Goal: Task Accomplishment & Management: Complete application form

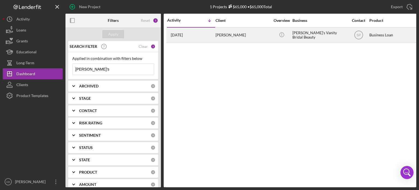
click at [224, 32] on div "[PERSON_NAME]" at bounding box center [243, 35] width 55 height 14
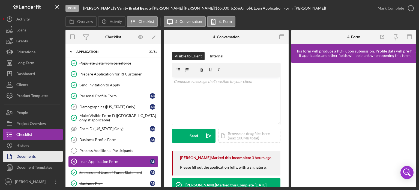
click at [24, 152] on div "Documents" at bounding box center [25, 157] width 19 height 12
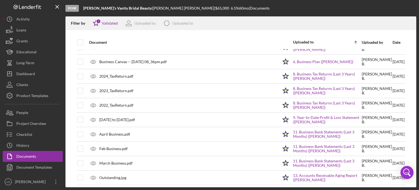
scroll to position [15, 0]
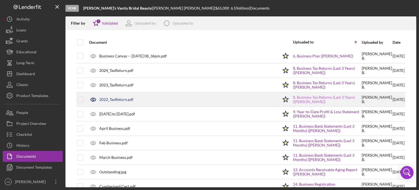
click at [301, 96] on link "8. Business Tax Returns (Last 3 Years) ([PERSON_NAME])" at bounding box center [327, 99] width 68 height 9
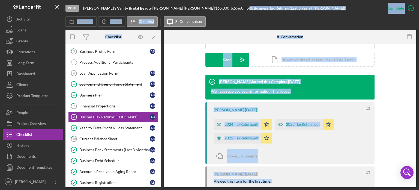
scroll to position [155, 0]
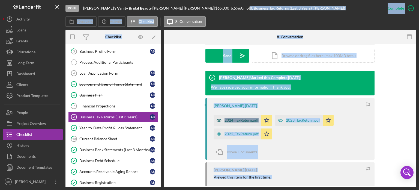
click at [239, 122] on div "2024_TaxReturn.pdf" at bounding box center [242, 120] width 34 height 4
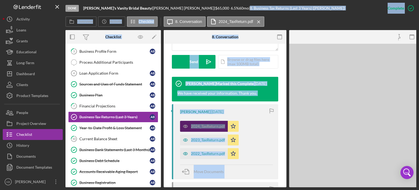
scroll to position [161, 0]
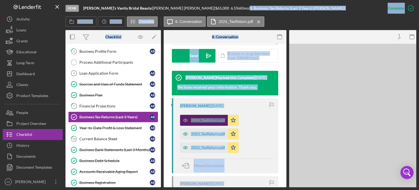
click at [239, 122] on div "2024_TaxReturn.pdf Icon/Star" at bounding box center [210, 119] width 61 height 14
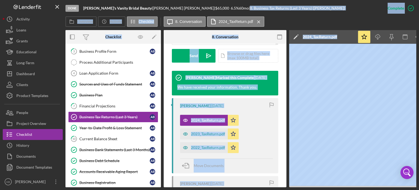
click at [262, 109] on div "[PERSON_NAME] [DATE] 2024_TaxReturn.pdf Icon/Star 2023_TaxReturn.pdf Icon/Star …" at bounding box center [225, 135] width 107 height 75
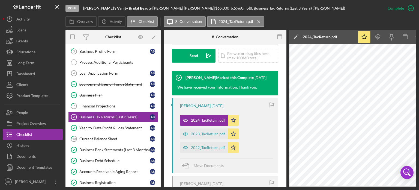
scroll to position [0, 36]
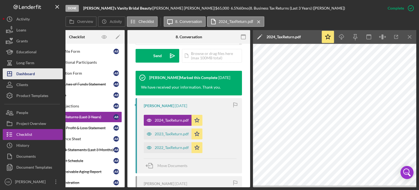
click at [27, 74] on div "Dashboard" at bounding box center [25, 74] width 19 height 12
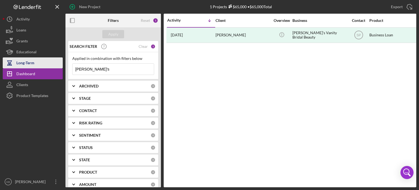
drag, startPoint x: 94, startPoint y: 69, endPoint x: 45, endPoint y: 66, distance: 49.8
click at [45, 66] on div "New Project 1 Projects $65,000 • $65,000 Total annie's Export Icon/Export Filte…" at bounding box center [210, 93] width 414 height 187
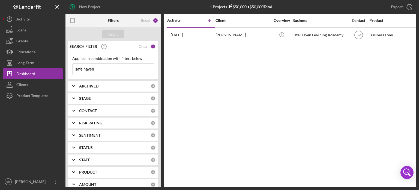
type input "safe haven"
click at [214, 43] on div "Activity Icon/Table Sort Arrow Client Overview Business Contact Product Categor…" at bounding box center [290, 100] width 253 height 173
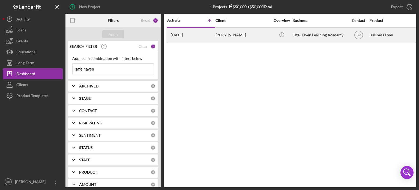
click at [196, 38] on div "[DATE] [PERSON_NAME]" at bounding box center [191, 35] width 48 height 14
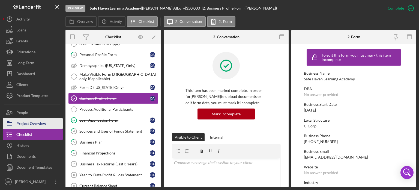
click at [31, 121] on div "Project Overview" at bounding box center [31, 124] width 30 height 12
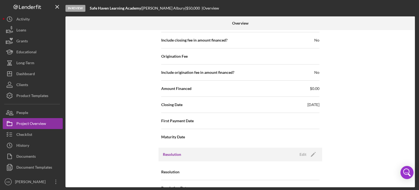
scroll to position [590, 0]
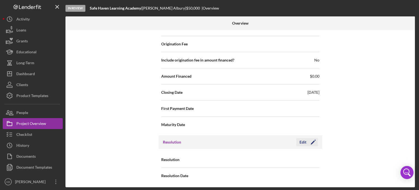
click at [302, 140] on div "Edit" at bounding box center [303, 142] width 7 height 8
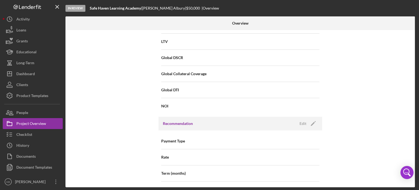
scroll to position [377, 0]
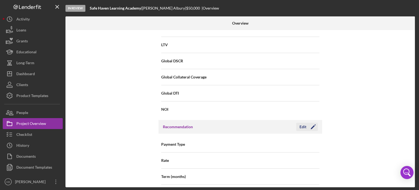
click at [300, 126] on div "Edit" at bounding box center [303, 127] width 7 height 8
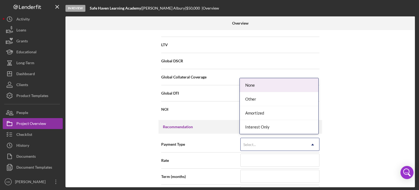
click at [310, 145] on icon "Icon/Dropdown Arrow" at bounding box center [312, 144] width 13 height 13
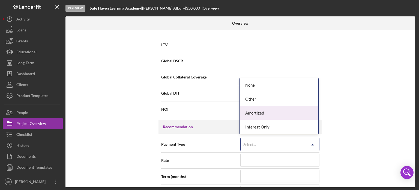
click at [253, 114] on div "Amortized" at bounding box center [279, 113] width 79 height 14
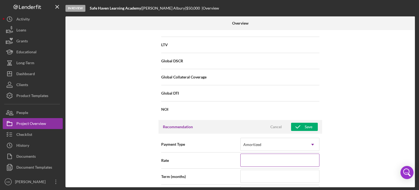
click at [270, 160] on input at bounding box center [280, 159] width 79 height 13
type input "6%"
type input "6.%"
type input "6.5%"
type input "6.500%"
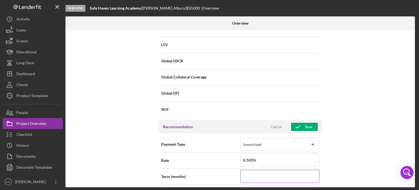
click at [267, 173] on input at bounding box center [280, 176] width 79 height 13
type input "6"
type input "60"
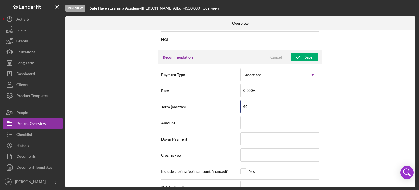
scroll to position [454, 0]
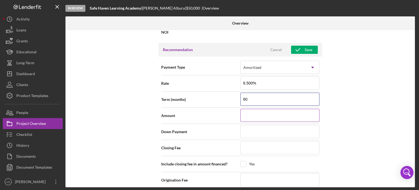
type input "60"
click at [270, 113] on input at bounding box center [280, 115] width 79 height 13
type input "$5"
type input "$50"
type input "$500"
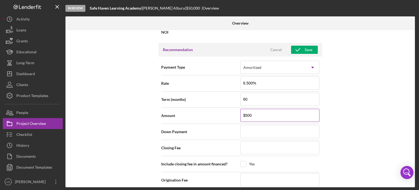
type input "$5,000"
type input "$50,000"
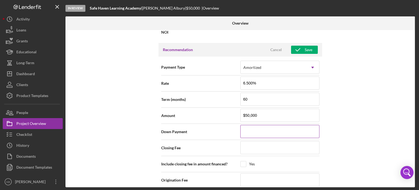
click at [262, 128] on input at bounding box center [280, 131] width 79 height 13
click at [258, 144] on input at bounding box center [280, 147] width 79 height 13
type input "$6"
type input "$65"
type input "$650"
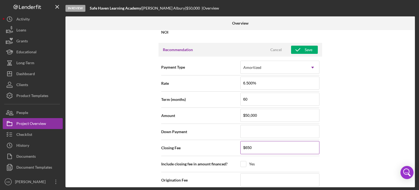
type input "$65"
type input "$6"
type input "$5"
type input "$50"
type input "$500"
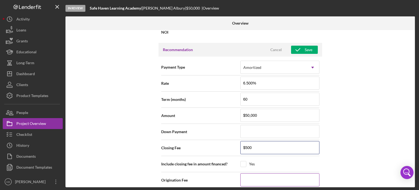
type input "$500"
click at [253, 182] on input at bounding box center [280, 179] width 79 height 13
type input "$9"
type input "$99"
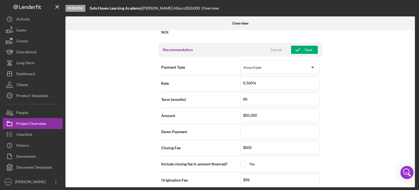
click at [343, 158] on div "Internal Workflow Stage In Review Icon/Dropdown Arrow Archive (can unarchive la…" at bounding box center [241, 108] width 350 height 157
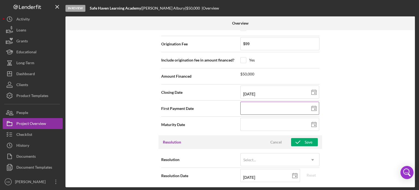
click at [315, 108] on rect at bounding box center [315, 108] width 1 height 1
type input "[DATE]"
click at [270, 123] on input at bounding box center [280, 124] width 79 height 13
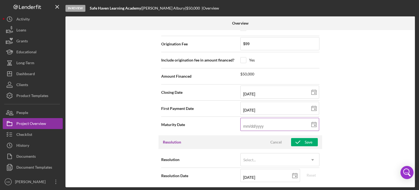
type input "0m/dd/yyyy"
type input "09/dd/yyyy"
type input "09/0d/yyyy"
type input "09/01/yyyy"
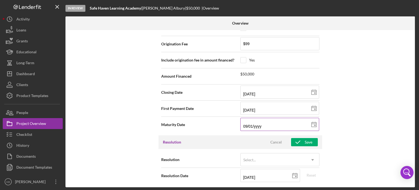
type input "09/01/2yyy"
type input "09/01/20yy"
type input "09/01/203y"
type input "[DATE]"
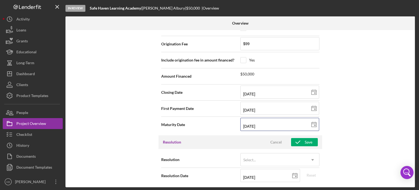
type input "[DATE]"
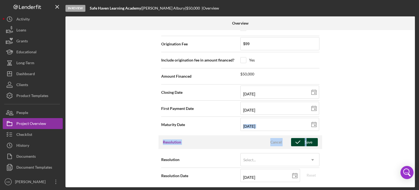
drag, startPoint x: 377, startPoint y: 128, endPoint x: 306, endPoint y: 141, distance: 72.3
click at [306, 141] on div "Internal Workflow Stage In Review Icon/Dropdown Arrow Archive (can unarchive la…" at bounding box center [241, 108] width 350 height 157
click at [306, 141] on div "Save" at bounding box center [309, 142] width 8 height 8
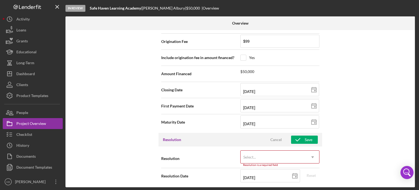
click at [343, 135] on div "Internal Workflow Stage In Review Icon/Dropdown Arrow Archive (can unarchive la…" at bounding box center [241, 108] width 350 height 157
click at [312, 137] on button "Save" at bounding box center [304, 139] width 27 height 8
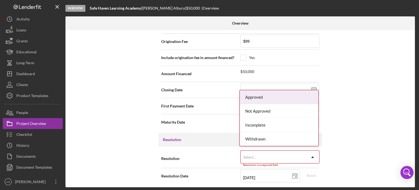
click at [314, 155] on icon "Icon/Dropdown Arrow" at bounding box center [312, 156] width 13 height 13
click at [261, 98] on div "Approved" at bounding box center [279, 97] width 79 height 14
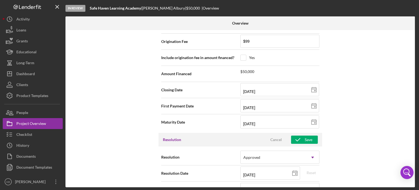
drag, startPoint x: 415, startPoint y: 135, endPoint x: 413, endPoint y: 142, distance: 7.9
click at [413, 142] on div "Overview Internal Workflow Stage In Review Icon/Dropdown Arrow Archive (can una…" at bounding box center [241, 101] width 351 height 171
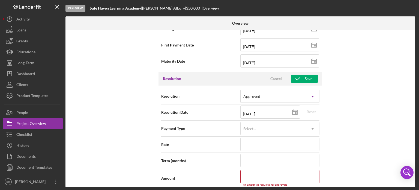
scroll to position [635, 0]
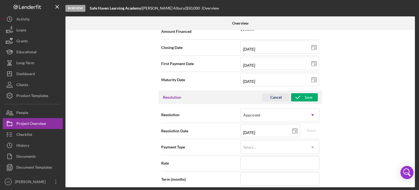
click at [273, 97] on div "Cancel" at bounding box center [276, 97] width 11 height 8
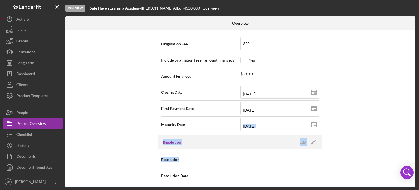
drag, startPoint x: 413, startPoint y: 158, endPoint x: 416, endPoint y: 133, distance: 25.5
click at [416, 133] on div "Overview Internal Workflow Stage In Review Icon/Dropdown Arrow Archive (can una…" at bounding box center [241, 101] width 351 height 171
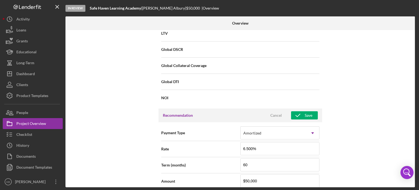
scroll to position [391, 0]
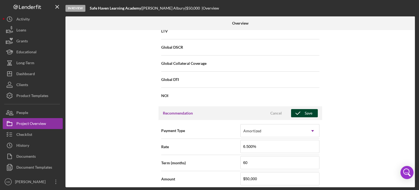
click at [305, 111] on div "Save" at bounding box center [309, 113] width 8 height 8
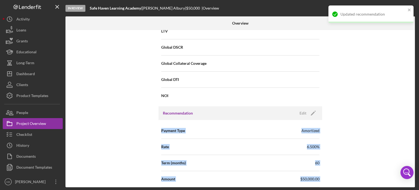
click at [397, 124] on div "Internal Workflow Stage In Review Icon/Dropdown Arrow Archive (can unarchive la…" at bounding box center [241, 108] width 350 height 157
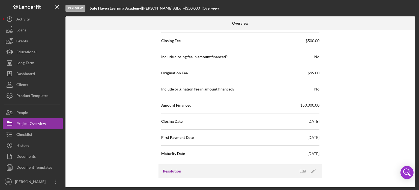
scroll to position [590, 0]
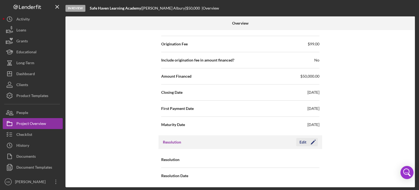
click at [304, 141] on div "Edit" at bounding box center [303, 142] width 7 height 8
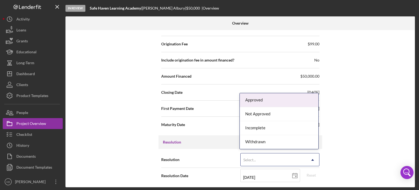
click at [314, 160] on icon "Icon/Dropdown Arrow" at bounding box center [312, 159] width 13 height 13
click at [257, 97] on div "Approved" at bounding box center [279, 100] width 79 height 14
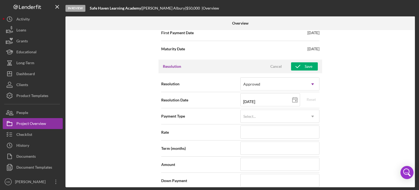
scroll to position [663, 0]
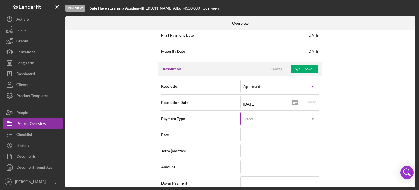
click at [312, 121] on icon "Icon/Dropdown Arrow" at bounding box center [312, 118] width 13 height 13
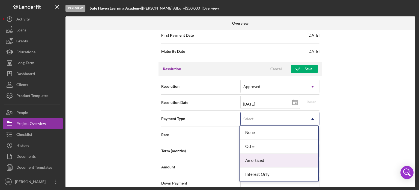
click at [256, 159] on div "Amortized" at bounding box center [279, 160] width 79 height 14
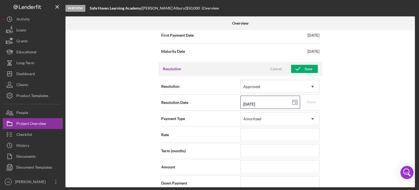
drag, startPoint x: 265, startPoint y: 103, endPoint x: 230, endPoint y: 101, distance: 35.3
click at [230, 101] on div "Resolution Date [DATE] [DATE] Reset" at bounding box center [240, 103] width 158 height 14
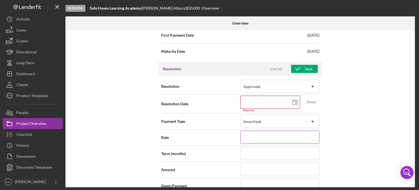
click at [250, 132] on input at bounding box center [280, 137] width 79 height 13
click at [249, 98] on input at bounding box center [271, 102] width 60 height 13
click at [261, 132] on input at bounding box center [280, 137] width 79 height 13
type input "6%"
type input "6.%"
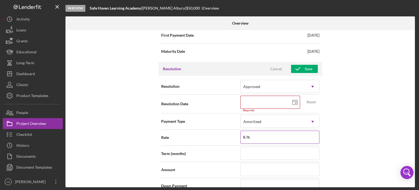
type input "6.5%"
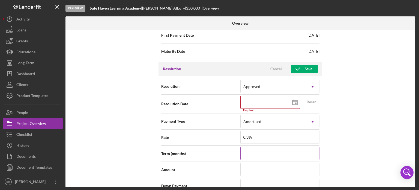
type input "6.500%"
click at [265, 154] on input at bounding box center [280, 153] width 79 height 13
click at [253, 168] on input at bounding box center [280, 169] width 79 height 13
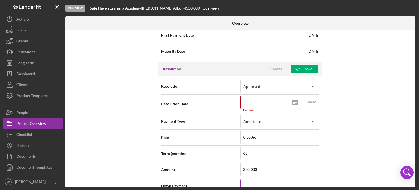
click at [248, 182] on input at bounding box center [280, 185] width 79 height 13
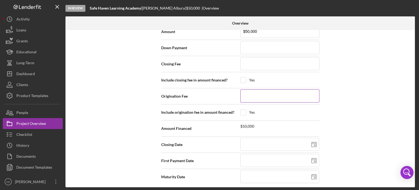
click at [251, 95] on input at bounding box center [280, 95] width 79 height 13
click at [249, 138] on input at bounding box center [280, 144] width 79 height 13
click at [258, 61] on input at bounding box center [280, 63] width 79 height 13
click at [317, 141] on icon at bounding box center [315, 145] width 14 height 14
click at [314, 160] on line at bounding box center [314, 160] width 5 height 0
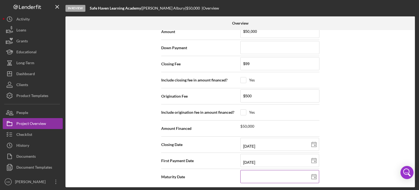
click at [310, 172] on icon at bounding box center [315, 177] width 14 height 14
click at [283, 177] on input at bounding box center [280, 176] width 79 height 13
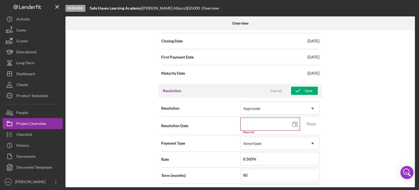
scroll to position [643, 0]
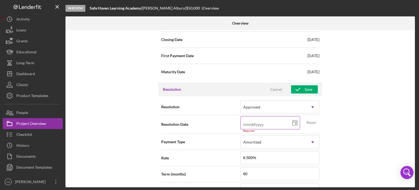
click at [281, 118] on input at bounding box center [271, 122] width 60 height 13
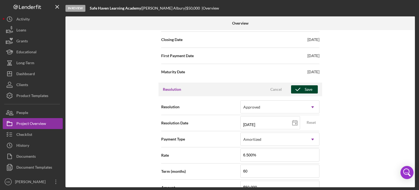
click at [309, 85] on div "Save" at bounding box center [309, 89] width 8 height 8
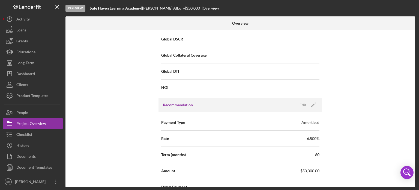
scroll to position [401, 0]
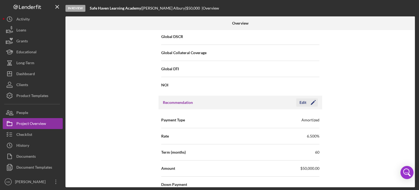
click at [309, 103] on icon "Icon/Edit" at bounding box center [314, 103] width 14 height 14
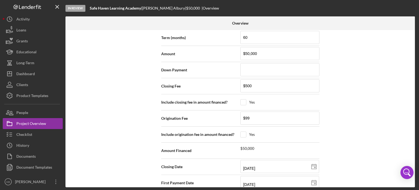
scroll to position [510, 0]
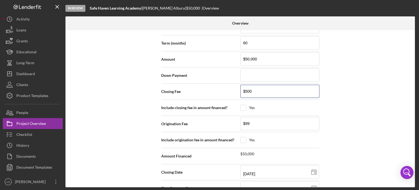
drag, startPoint x: 259, startPoint y: 89, endPoint x: 235, endPoint y: 88, distance: 23.8
click at [235, 88] on div "Closing Fee $500" at bounding box center [240, 92] width 158 height 14
click at [249, 119] on input "$99" at bounding box center [280, 123] width 79 height 13
drag, startPoint x: 254, startPoint y: 122, endPoint x: 232, endPoint y: 121, distance: 22.2
click at [232, 121] on div "Origination Fee $99" at bounding box center [240, 124] width 158 height 14
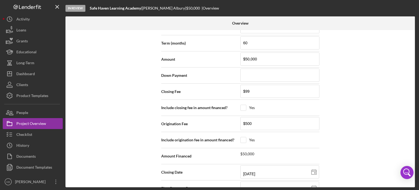
click at [358, 120] on div "Internal Workflow Stage In Review Icon/Dropdown Arrow Archive (can unarchive la…" at bounding box center [241, 108] width 350 height 157
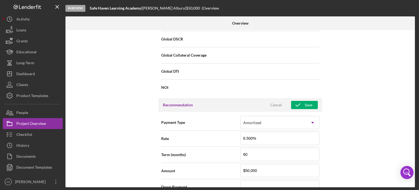
scroll to position [396, 0]
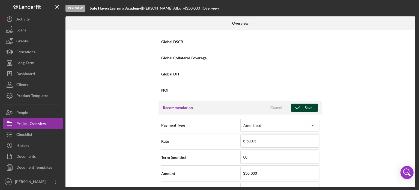
click at [302, 106] on icon "button" at bounding box center [298, 108] width 14 height 14
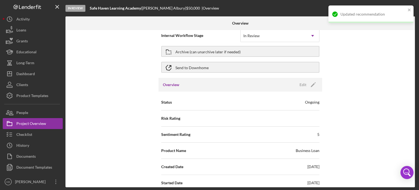
scroll to position [0, 0]
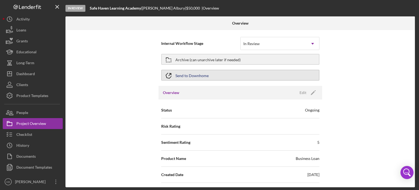
click at [211, 77] on button "Send to Downhome" at bounding box center [240, 75] width 158 height 11
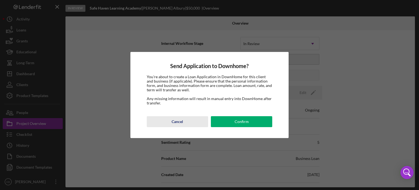
click at [177, 122] on div "Cancel" at bounding box center [177, 121] width 11 height 11
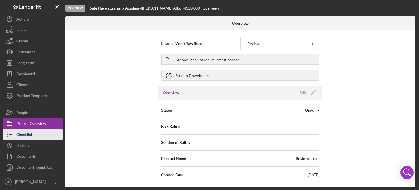
click at [23, 132] on div "Checklist" at bounding box center [24, 135] width 16 height 12
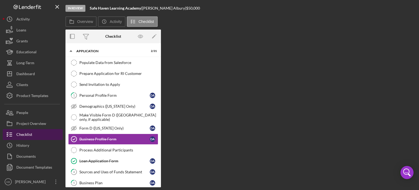
scroll to position [23, 0]
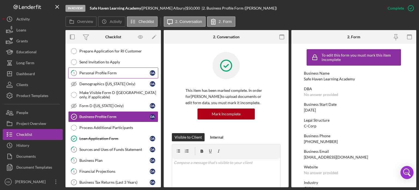
click at [100, 71] on div "Personal Profile Form" at bounding box center [114, 73] width 70 height 4
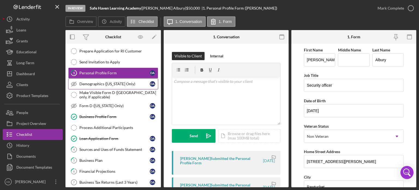
click at [117, 83] on div "Demographics ([US_STATE] Only)" at bounding box center [114, 84] width 70 height 4
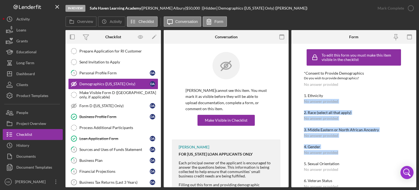
drag, startPoint x: 415, startPoint y: 93, endPoint x: 419, endPoint y: 151, distance: 58.8
click at [419, 151] on div "In Review Safe Haven Learning Academy | [GEOGRAPHIC_DATA][PERSON_NAME] | $50,00…" at bounding box center [209, 95] width 419 height 190
click at [376, 94] on div "1. Ethnicity" at bounding box center [354, 95] width 100 height 4
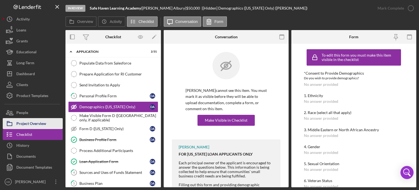
click at [25, 124] on div "Project Overview" at bounding box center [31, 124] width 30 height 12
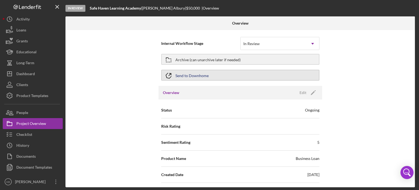
click at [192, 76] on div "Send to Downhome" at bounding box center [192, 75] width 33 height 10
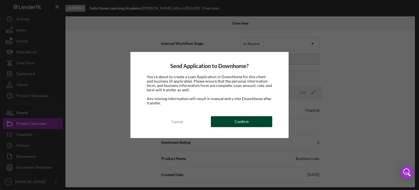
click at [249, 122] on button "Confirm" at bounding box center [241, 121] width 61 height 11
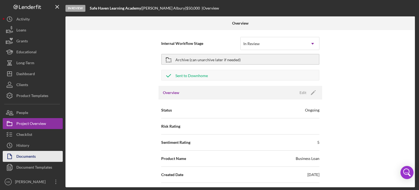
click at [30, 158] on div "Documents" at bounding box center [25, 157] width 19 height 12
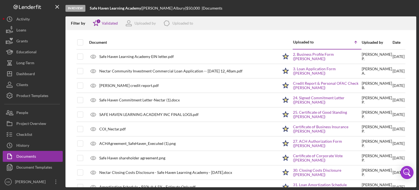
scroll to position [10, 0]
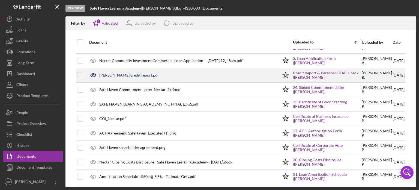
click at [133, 76] on div "[PERSON_NAME] credit report.pdf" at bounding box center [129, 75] width 60 height 4
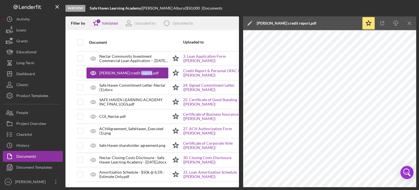
scroll to position [0, 0]
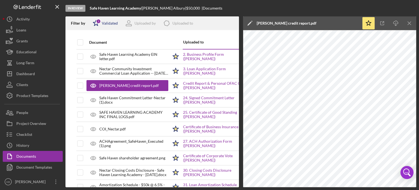
click at [109, 26] on div "Icon/Star 1 Validated" at bounding box center [103, 23] width 29 height 14
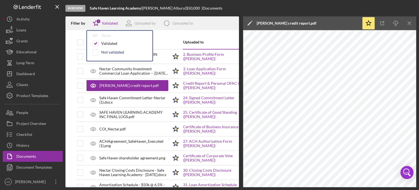
click at [107, 50] on div "Not validated" at bounding box center [112, 52] width 23 height 4
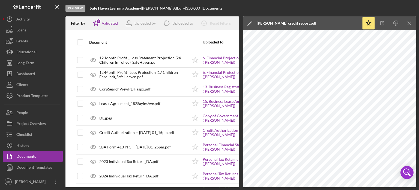
scroll to position [55, 0]
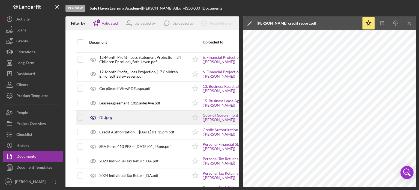
click at [163, 117] on div "DL.jpeg" at bounding box center [138, 118] width 102 height 14
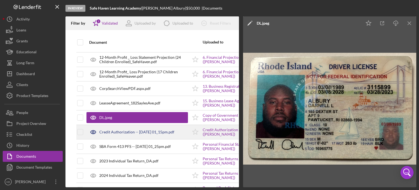
click at [134, 130] on div "Credit Authorization -- [DATE] 01_15pm.pdf" at bounding box center [136, 132] width 75 height 4
